Goal: Information Seeking & Learning: Compare options

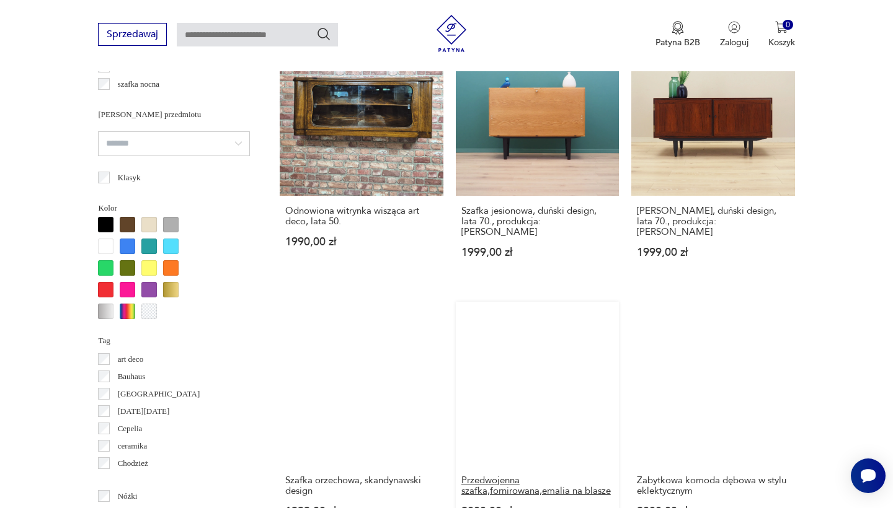
scroll to position [1415, 0]
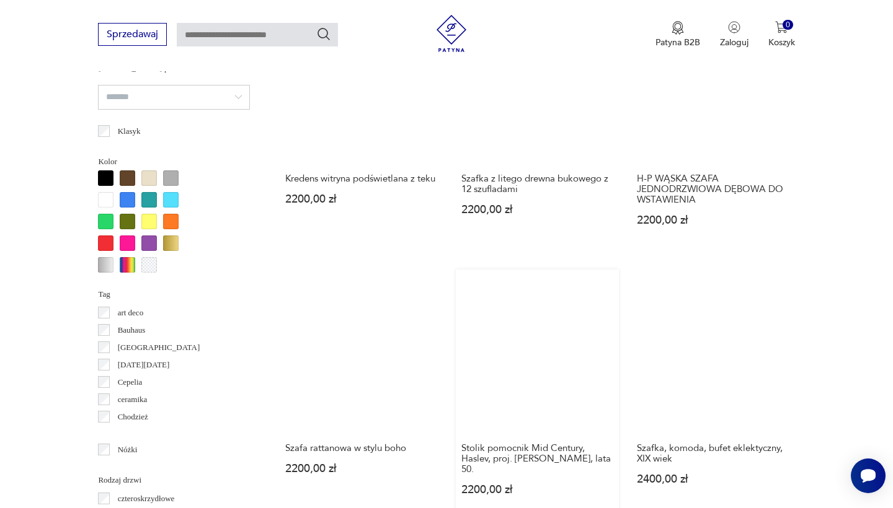
scroll to position [1168, 0]
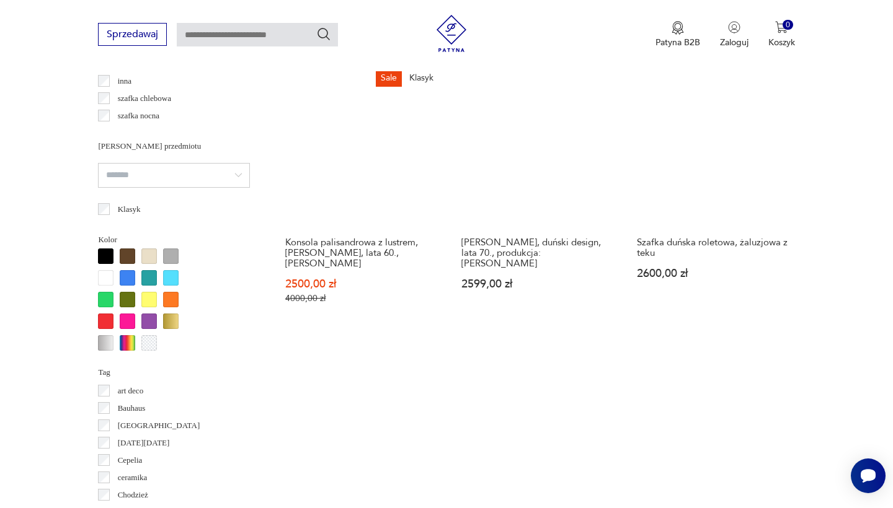
scroll to position [1297, 0]
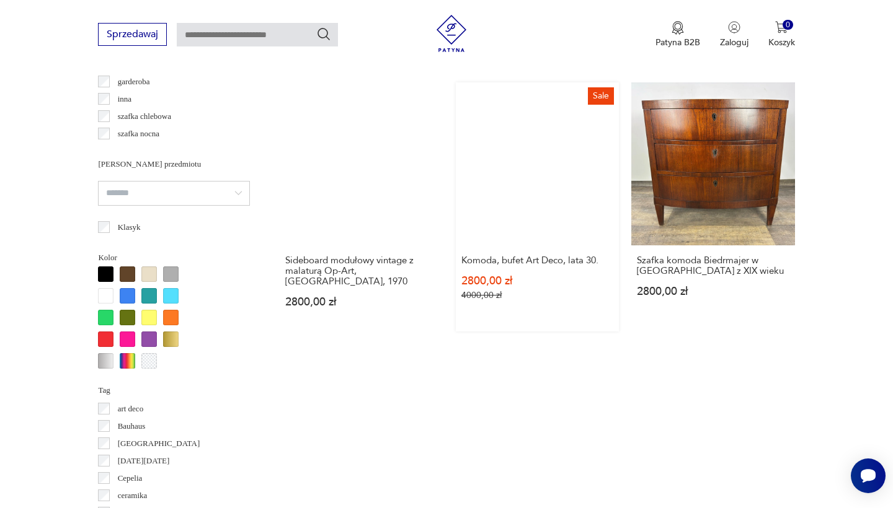
scroll to position [1022, 0]
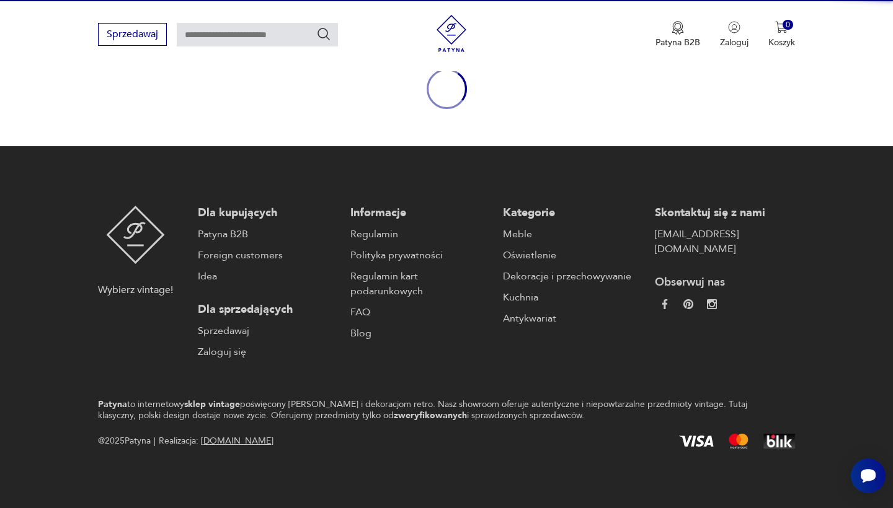
scroll to position [143, 0]
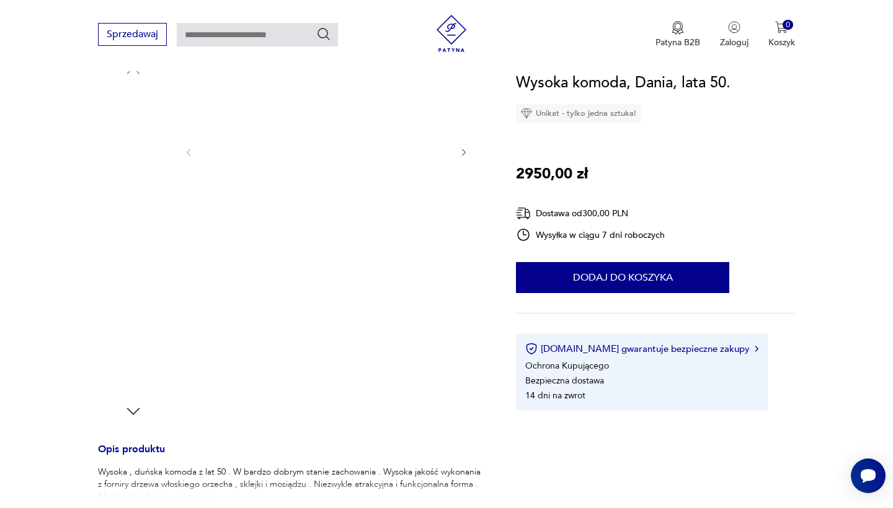
click at [145, 198] on img at bounding box center [133, 201] width 71 height 71
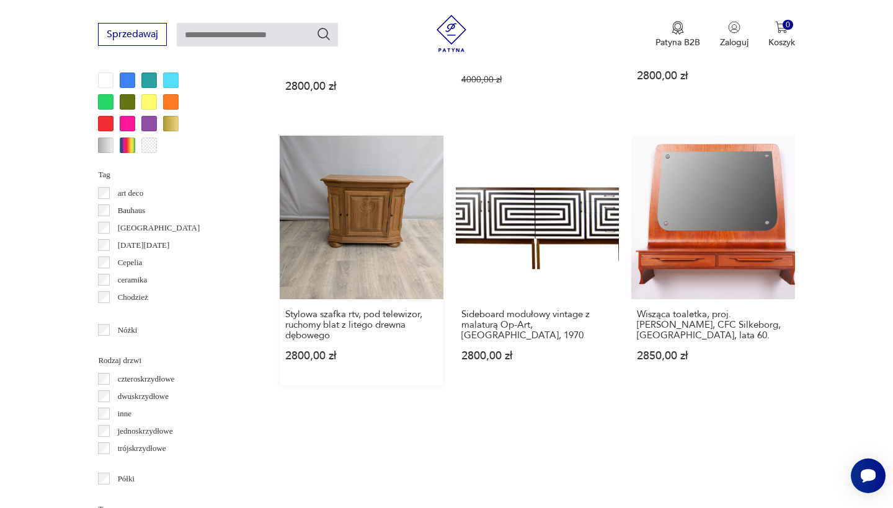
scroll to position [1284, 0]
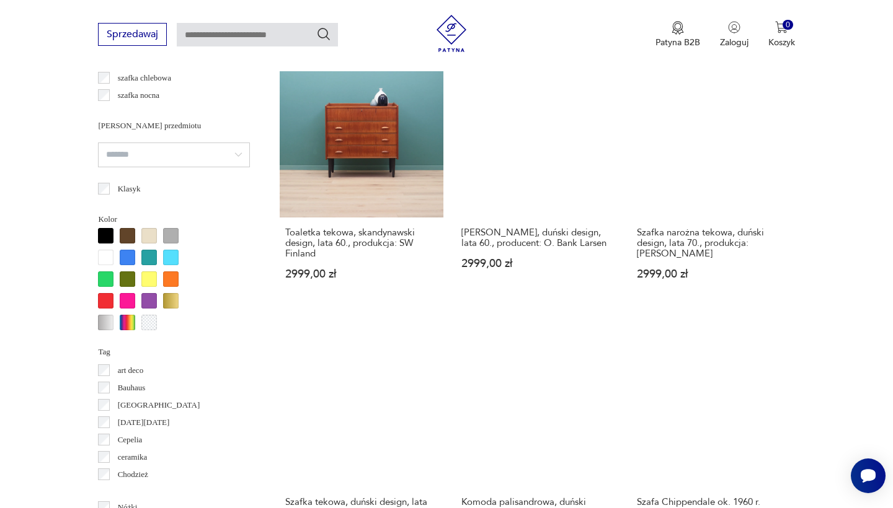
scroll to position [1188, 0]
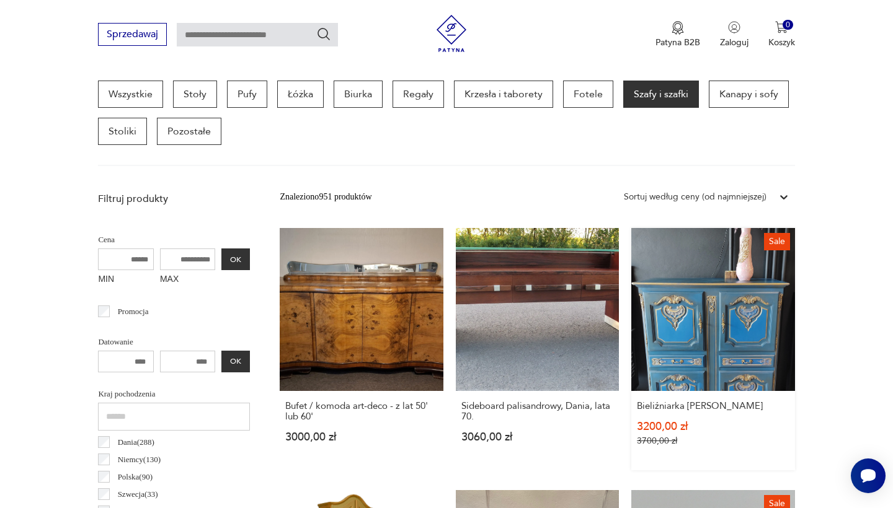
click at [631, 304] on link "Sale Bieliźniarka [PERSON_NAME] 3200,00 zł 3700,00 zł" at bounding box center [712, 349] width 163 height 242
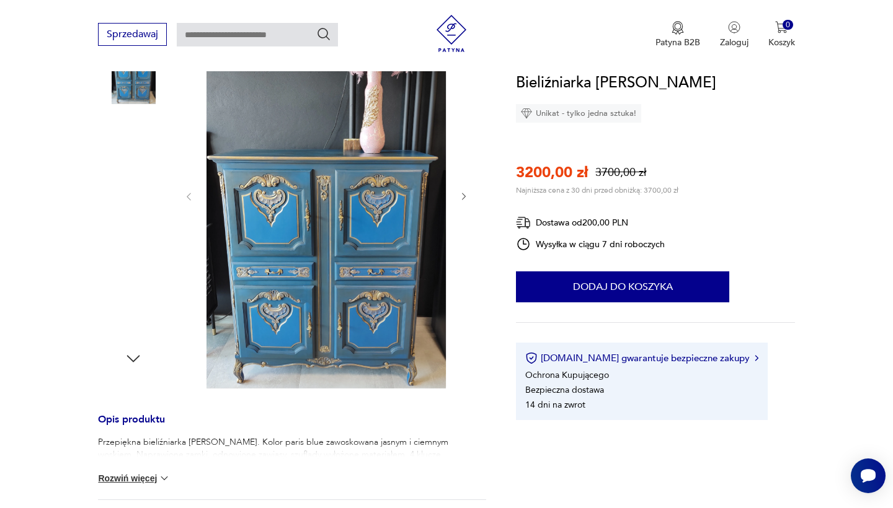
scroll to position [211, 0]
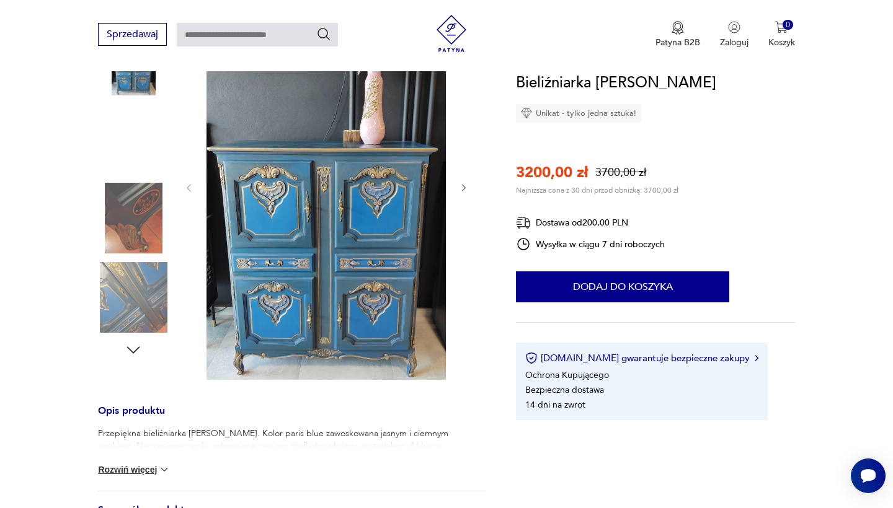
click at [123, 215] on img at bounding box center [133, 218] width 71 height 71
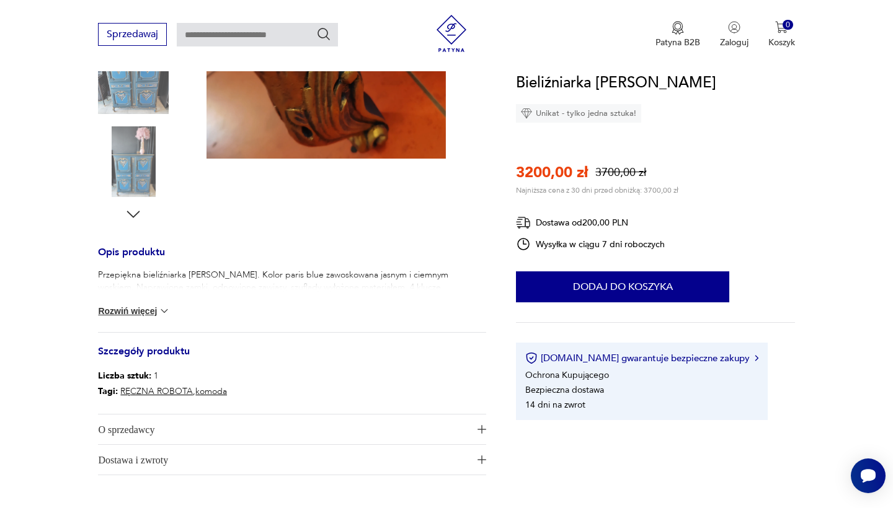
scroll to position [357, 0]
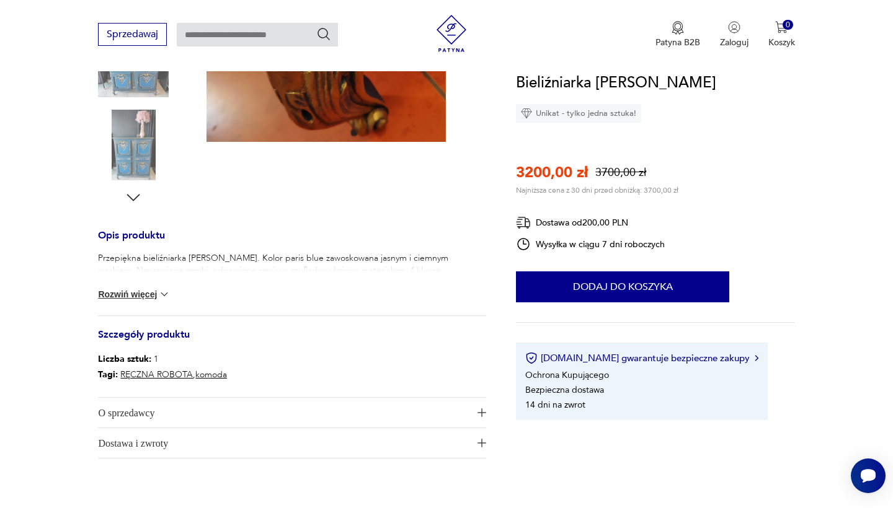
click at [166, 291] on img at bounding box center [164, 294] width 12 height 12
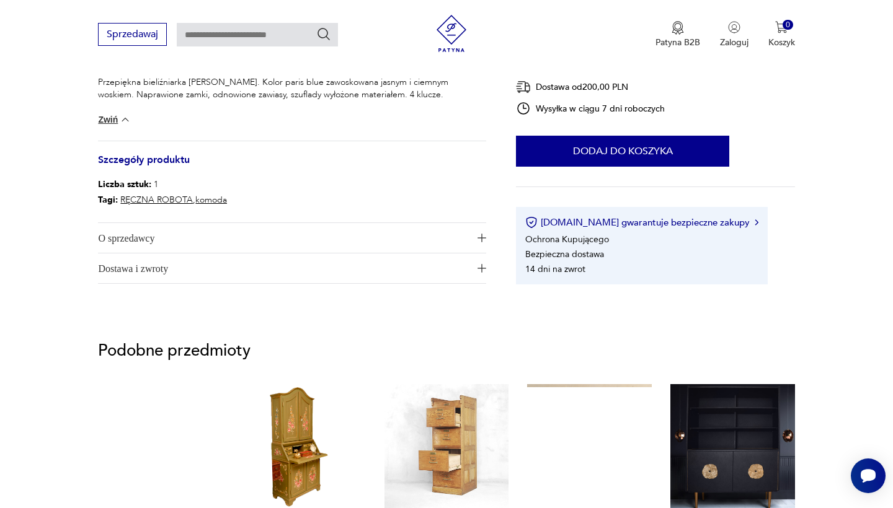
scroll to position [559, 0]
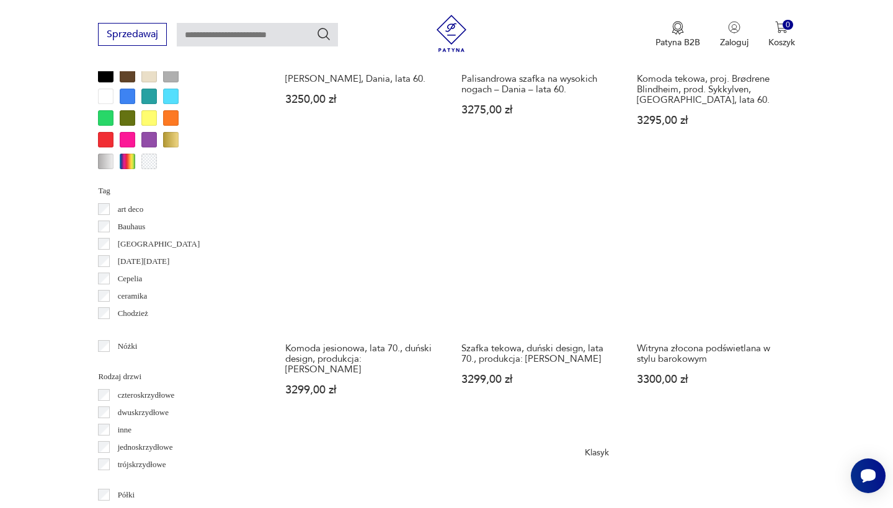
scroll to position [1228, 0]
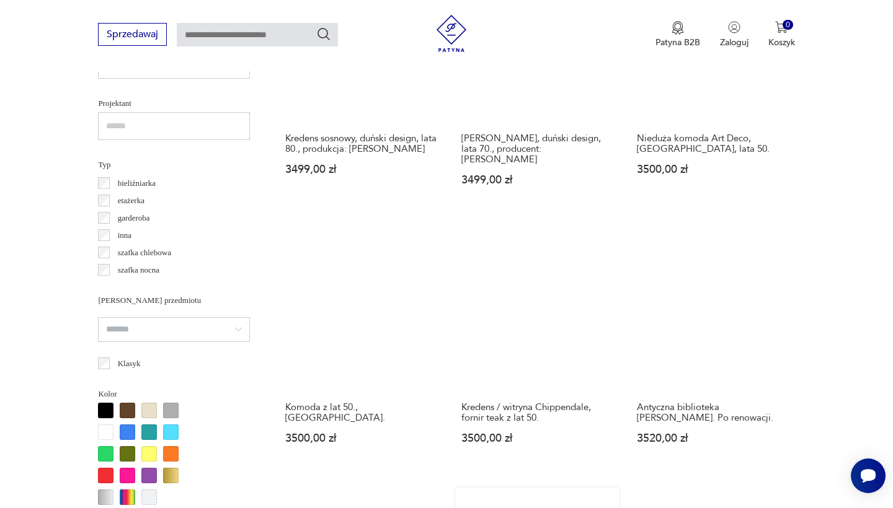
scroll to position [1114, 0]
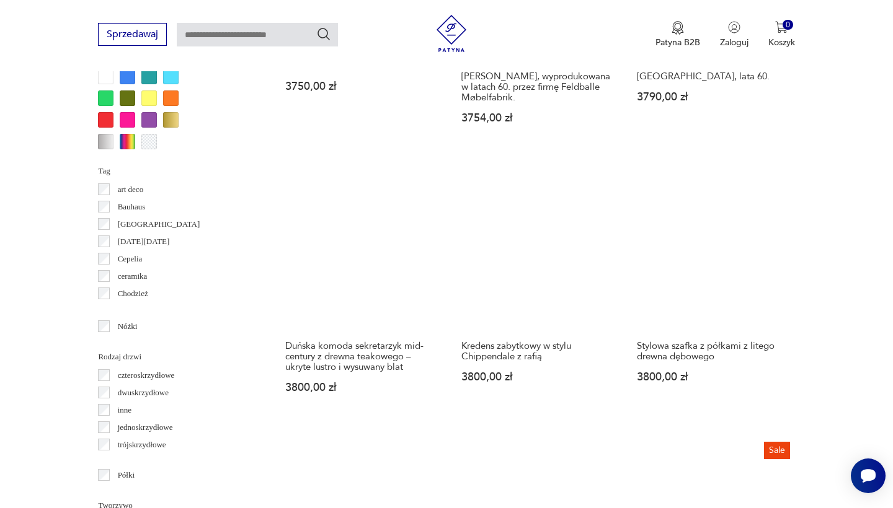
scroll to position [1310, 0]
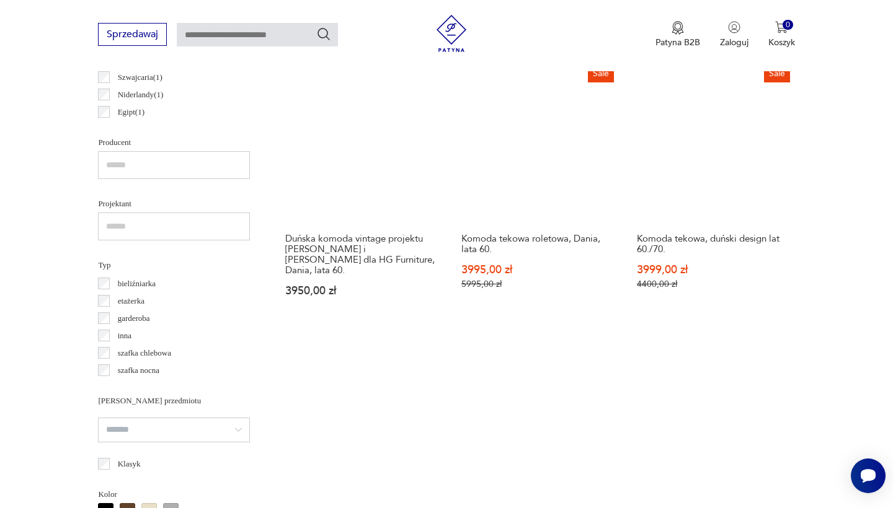
scroll to position [787, 0]
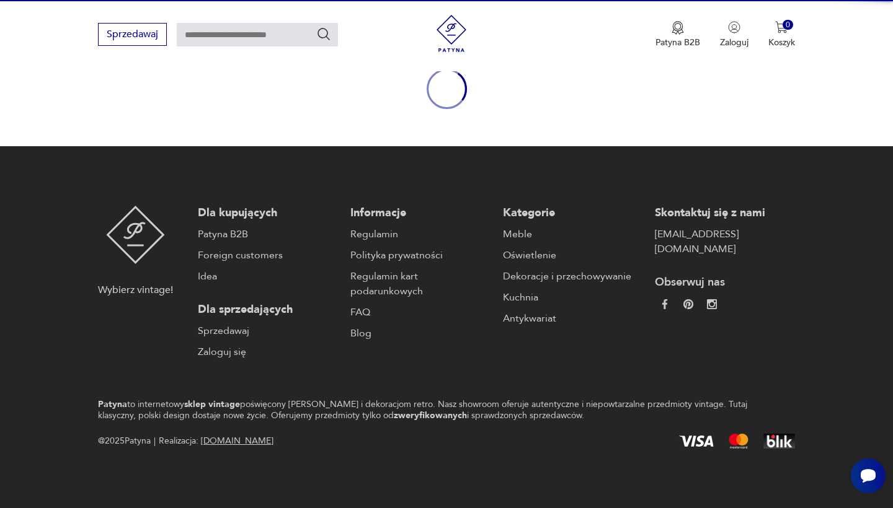
scroll to position [143, 0]
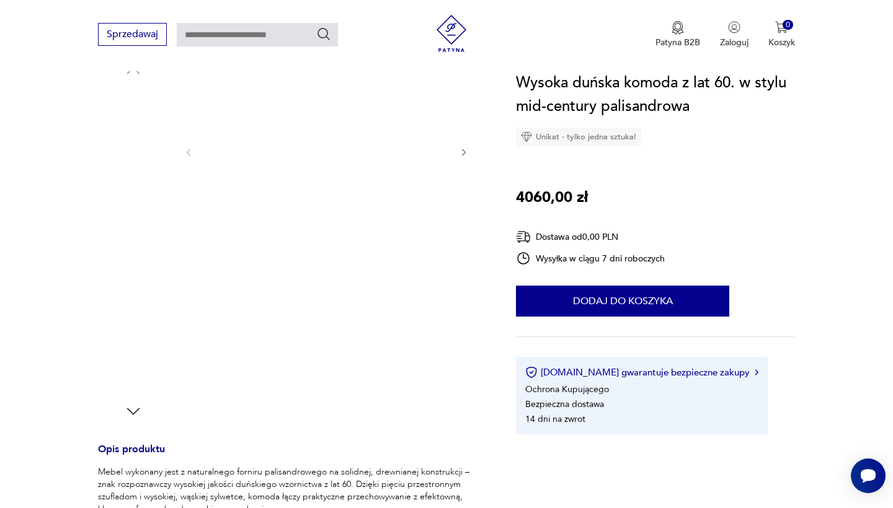
click at [130, 363] on img at bounding box center [133, 359] width 71 height 71
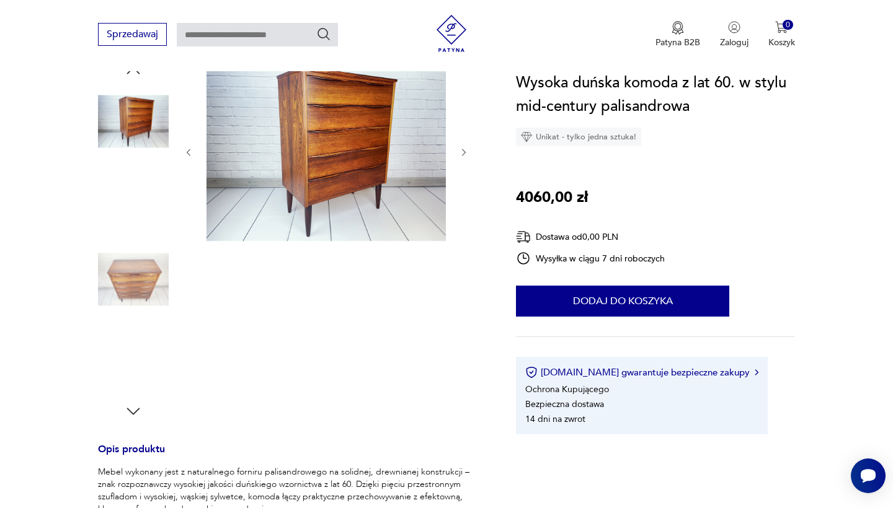
click at [138, 352] on img at bounding box center [133, 359] width 71 height 71
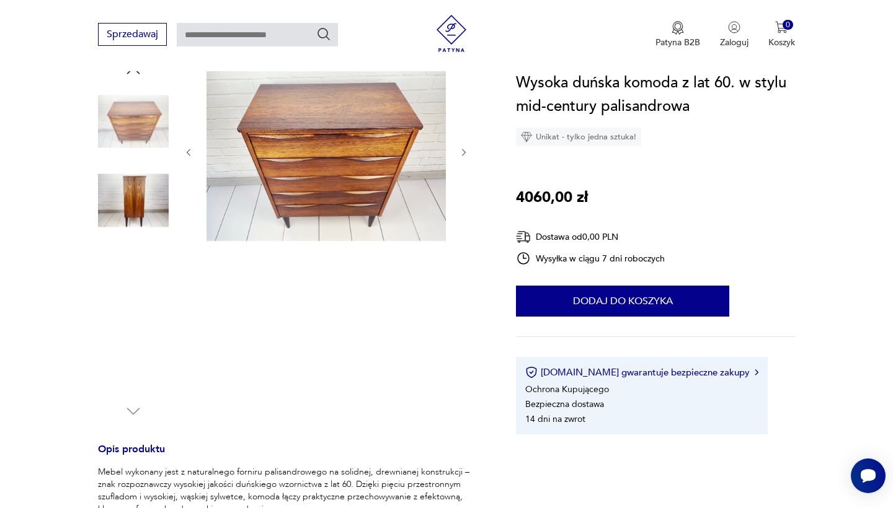
click at [143, 285] on img at bounding box center [133, 279] width 71 height 71
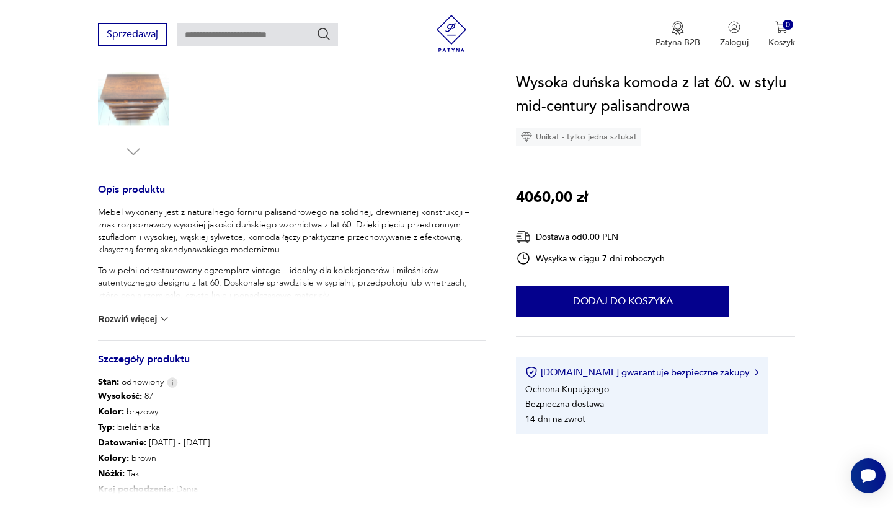
scroll to position [403, 0]
click at [163, 318] on img at bounding box center [164, 319] width 12 height 12
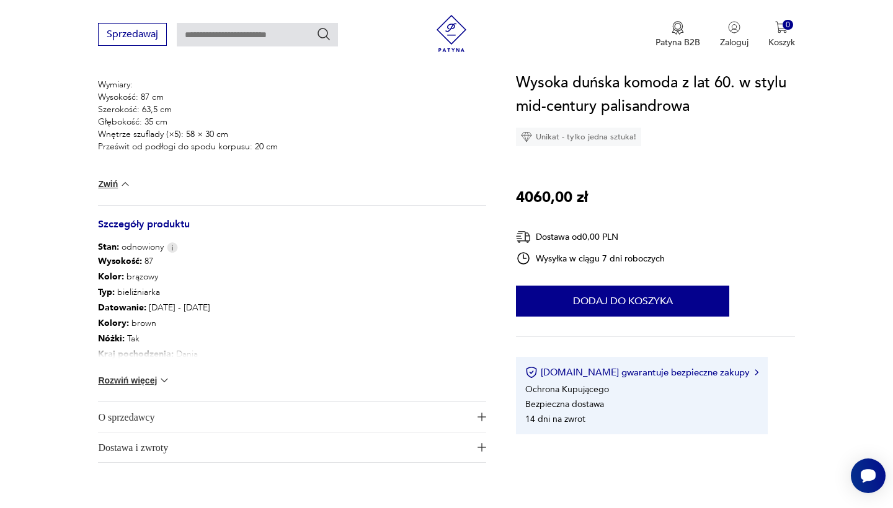
scroll to position [776, 0]
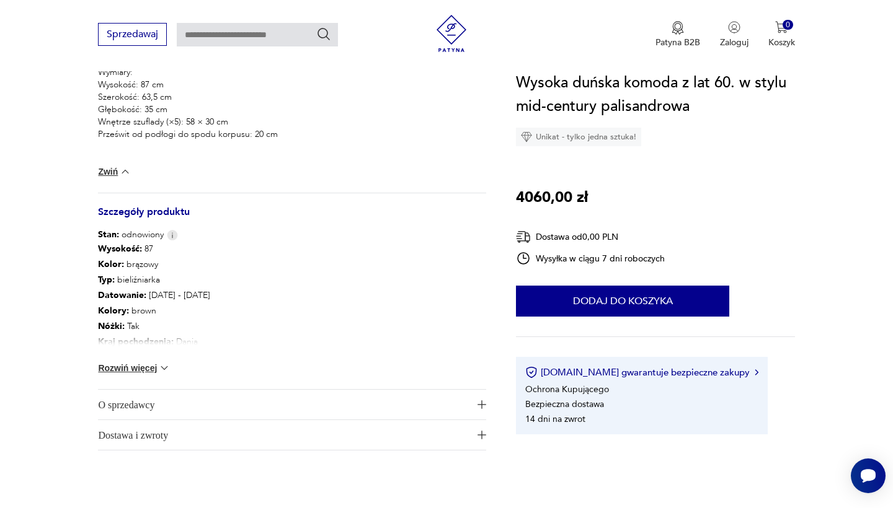
click at [482, 405] on img "button" at bounding box center [481, 405] width 9 height 9
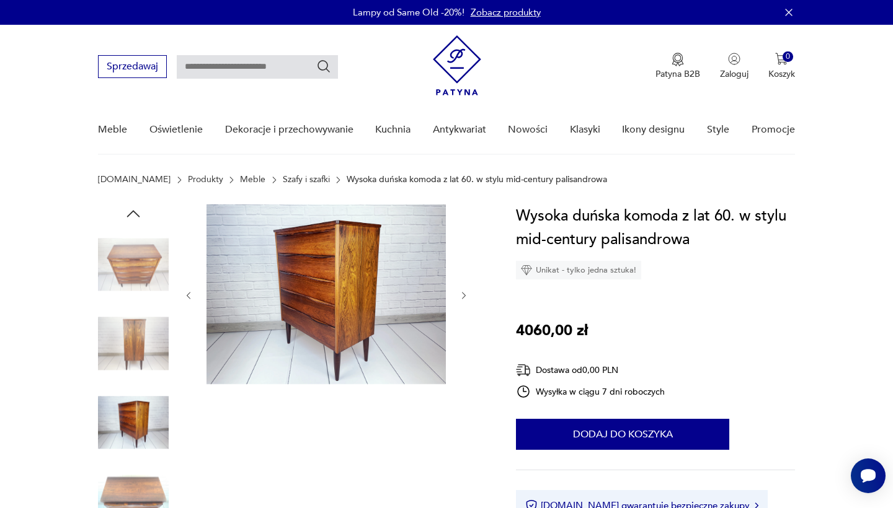
scroll to position [0, 0]
click at [131, 351] on img at bounding box center [133, 344] width 71 height 71
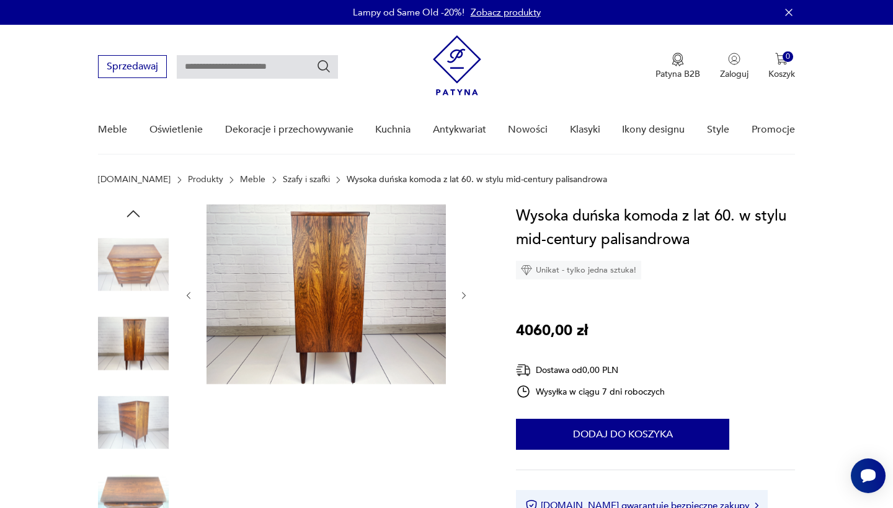
click at [138, 415] on img at bounding box center [133, 423] width 71 height 71
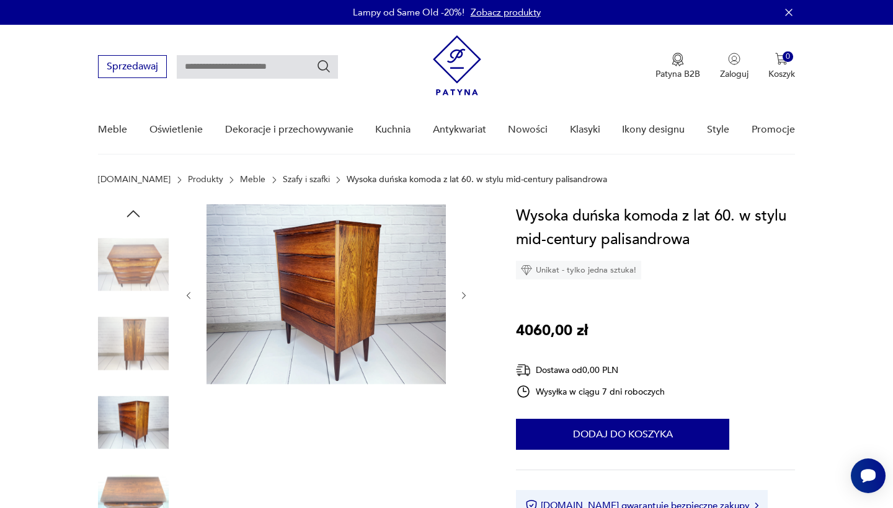
click at [366, 275] on img at bounding box center [325, 295] width 239 height 180
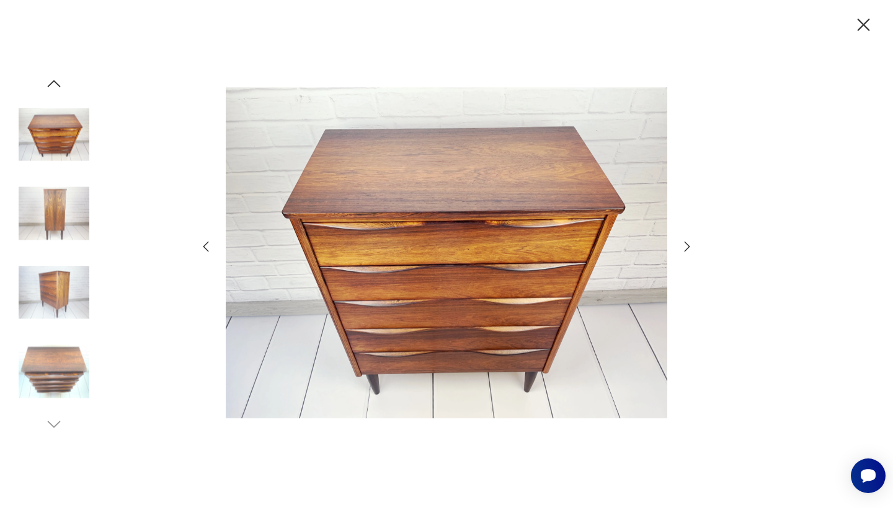
click at [686, 245] on icon "button" at bounding box center [687, 246] width 15 height 15
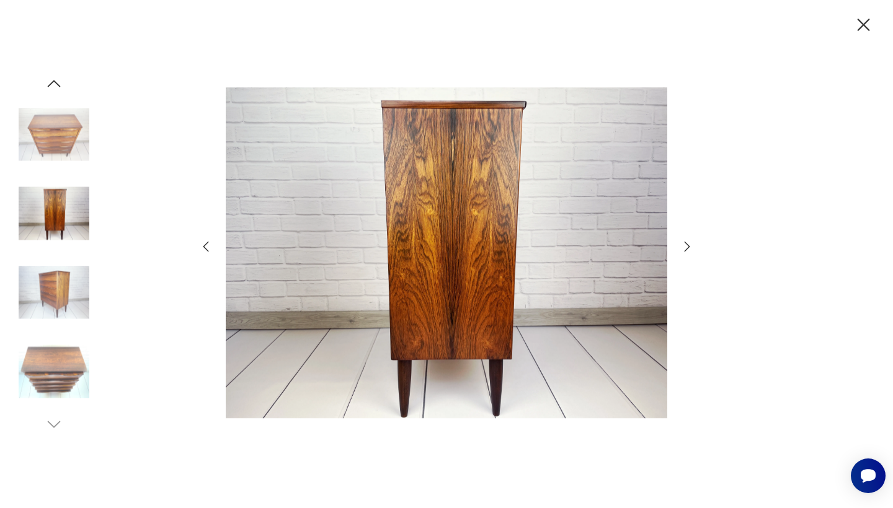
click at [686, 245] on icon "button" at bounding box center [687, 246] width 15 height 15
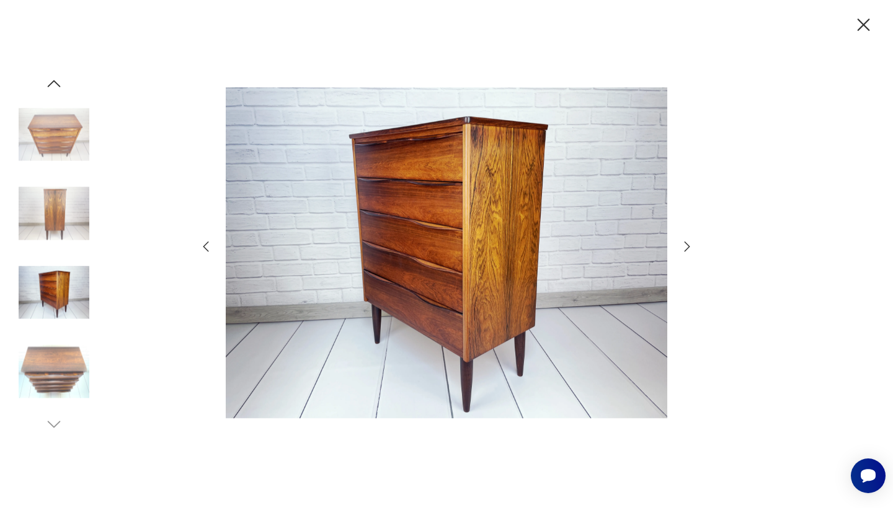
click at [686, 245] on icon "button" at bounding box center [687, 246] width 15 height 15
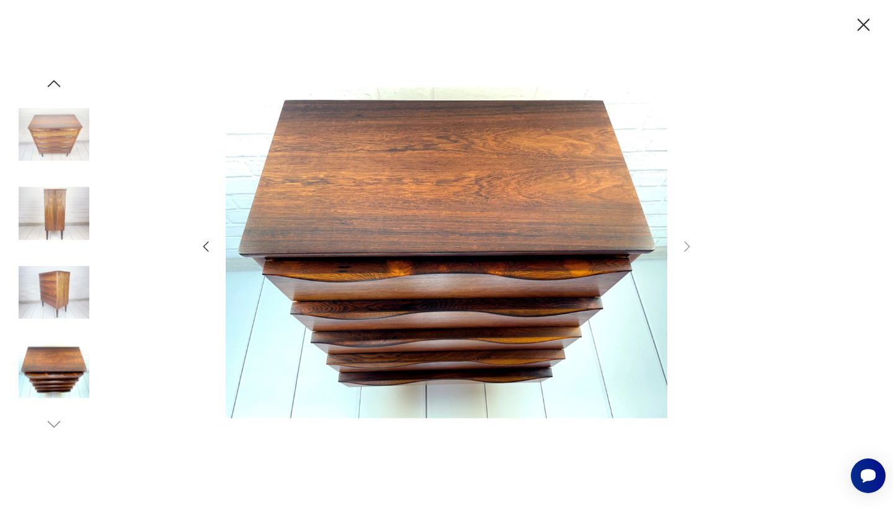
click at [202, 248] on icon "button" at bounding box center [205, 246] width 15 height 15
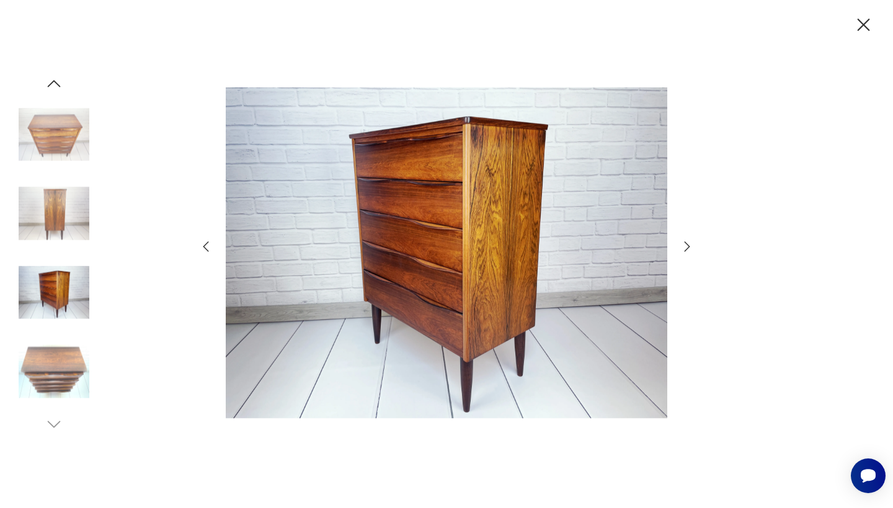
click at [202, 248] on icon "button" at bounding box center [205, 246] width 15 height 15
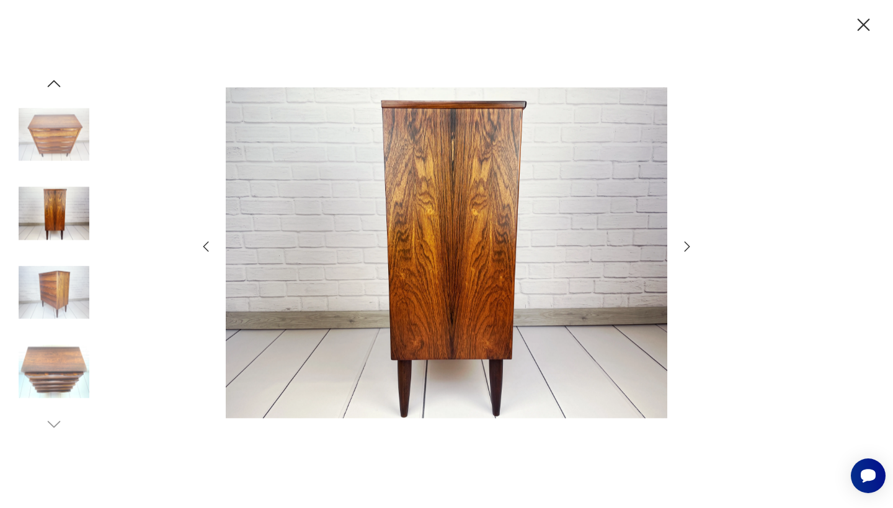
click at [202, 248] on icon "button" at bounding box center [205, 246] width 15 height 15
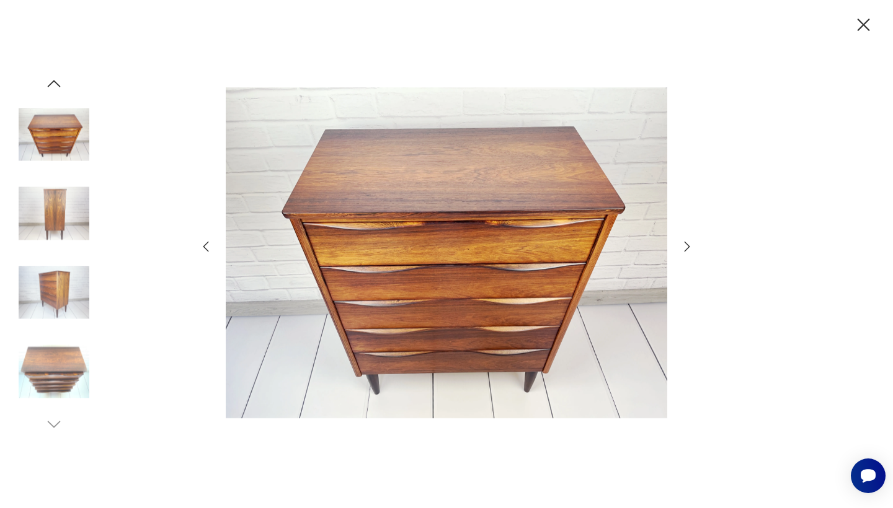
click at [202, 248] on icon "button" at bounding box center [205, 246] width 15 height 15
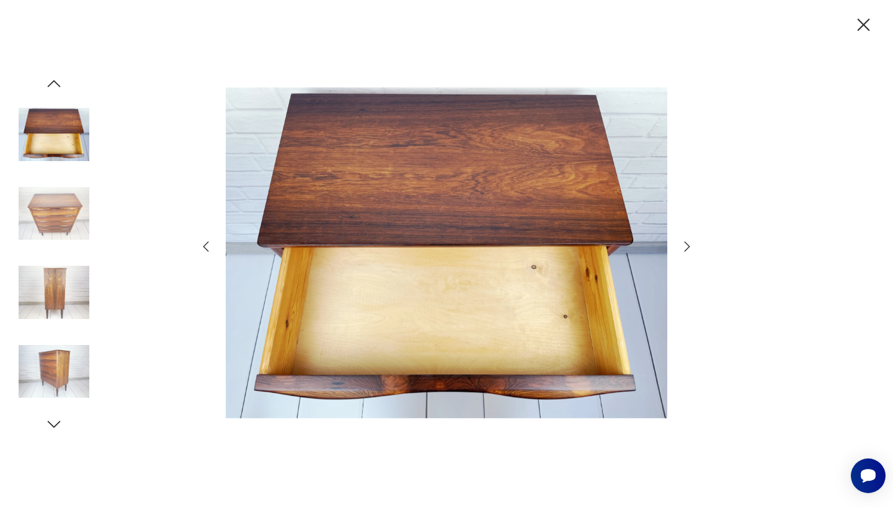
click at [202, 248] on icon "button" at bounding box center [205, 246] width 15 height 15
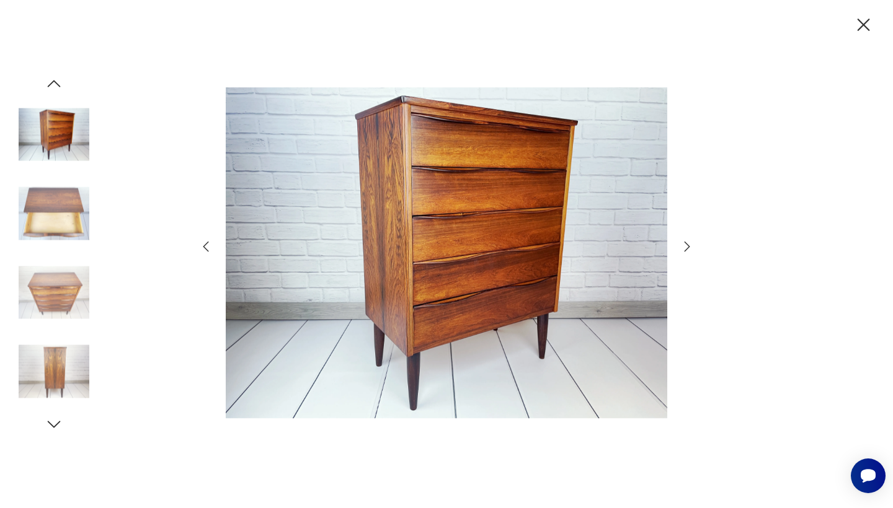
click at [202, 248] on icon "button" at bounding box center [205, 246] width 15 height 15
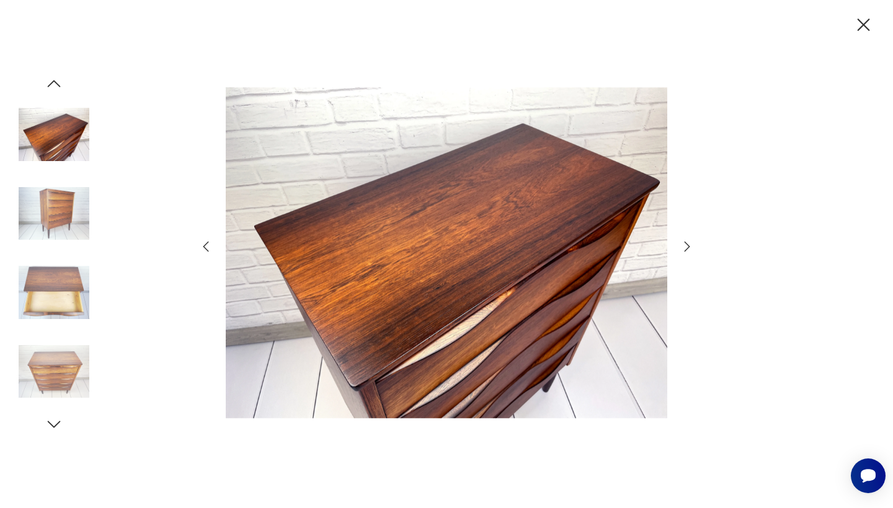
click at [206, 244] on icon "button" at bounding box center [206, 247] width 6 height 11
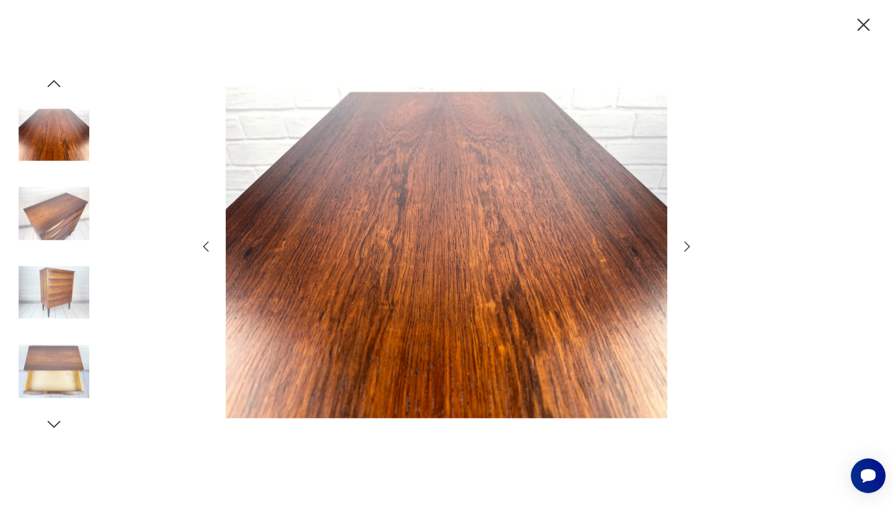
click at [206, 244] on icon "button" at bounding box center [206, 247] width 6 height 11
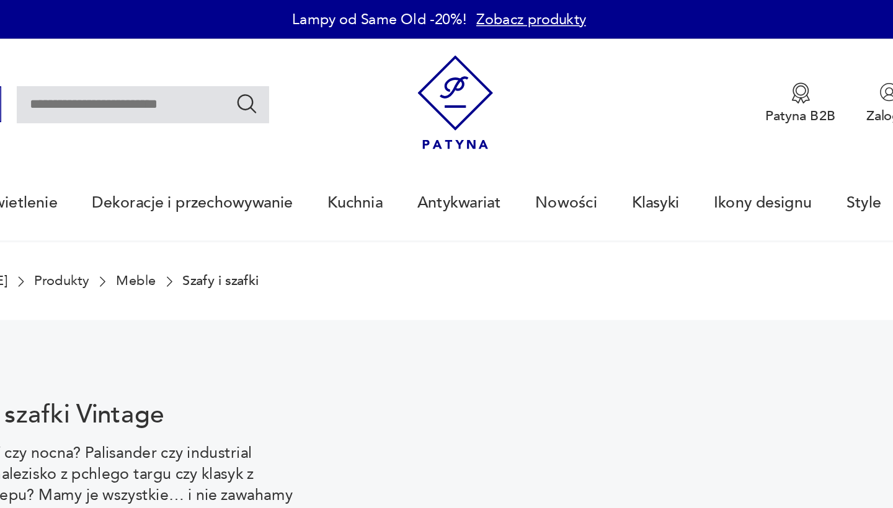
scroll to position [398, 0]
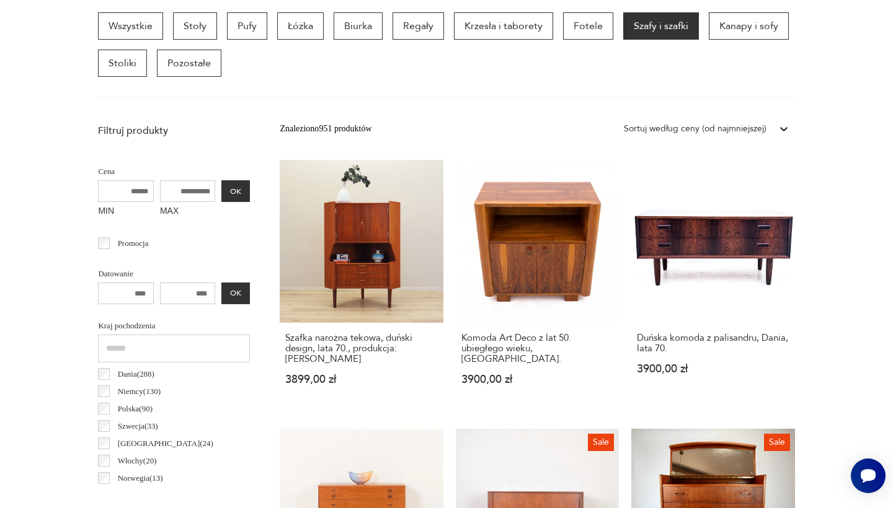
scroll to position [1310, 0]
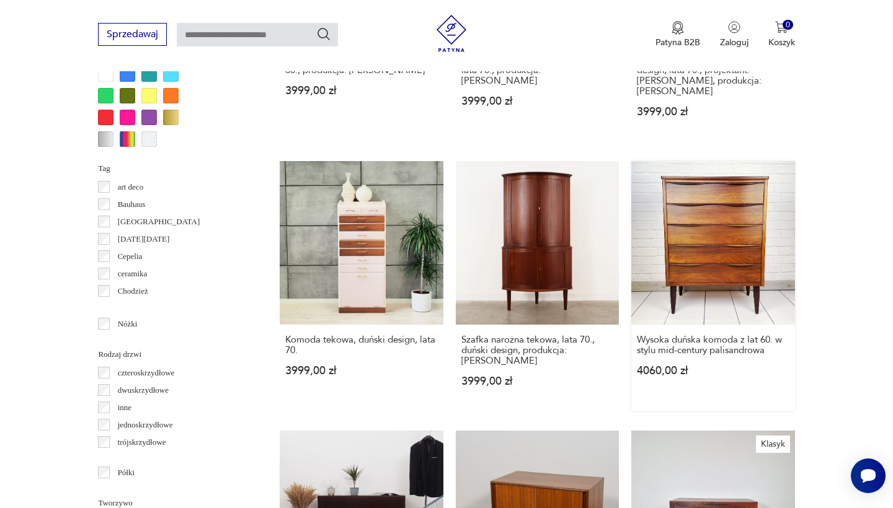
scroll to position [1231, 0]
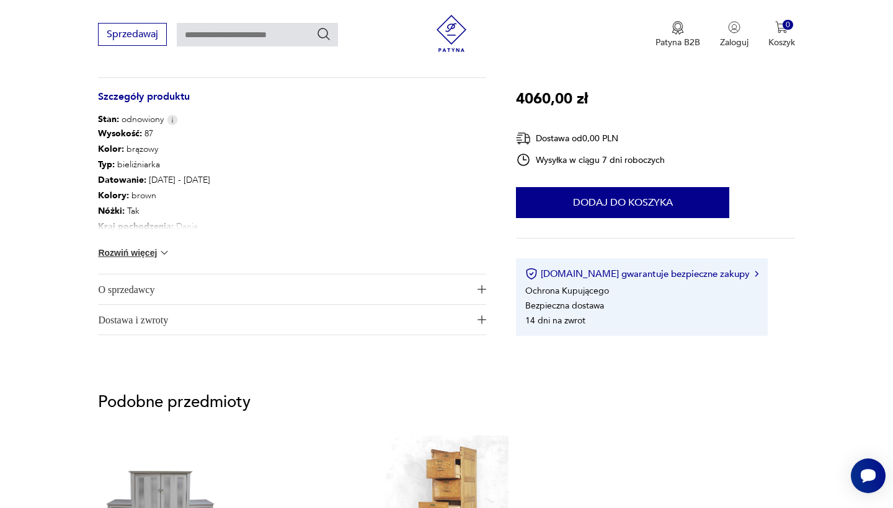
scroll to position [695, 0]
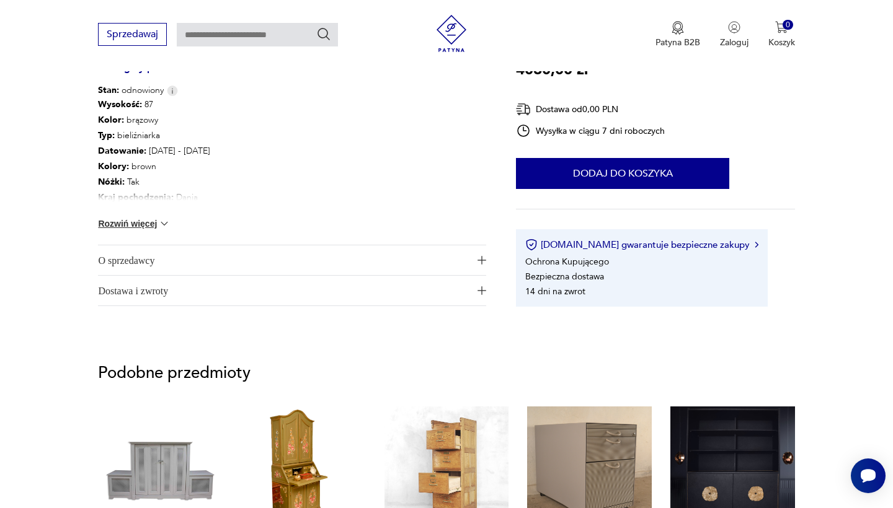
click at [484, 260] on img "button" at bounding box center [481, 260] width 9 height 9
